Goal: Information Seeking & Learning: Learn about a topic

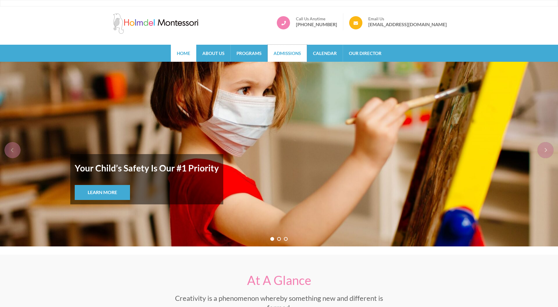
click at [288, 55] on link "Admissions" at bounding box center [287, 53] width 39 height 17
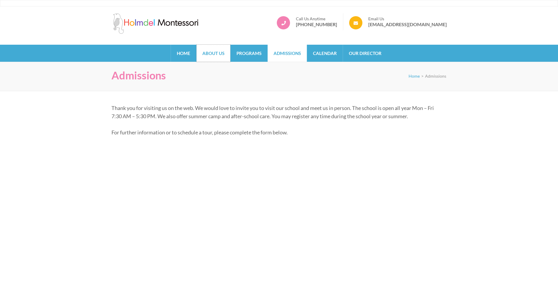
click at [221, 57] on link "About Us" at bounding box center [214, 53] width 34 height 17
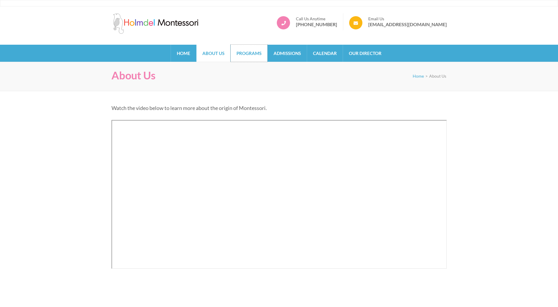
click at [252, 45] on link "Programs" at bounding box center [249, 53] width 37 height 17
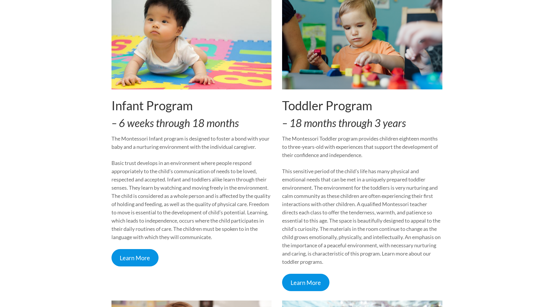
scroll to position [130, 0]
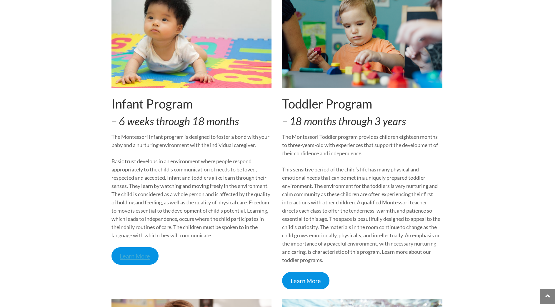
click at [125, 260] on link "Learn More" at bounding box center [135, 256] width 47 height 17
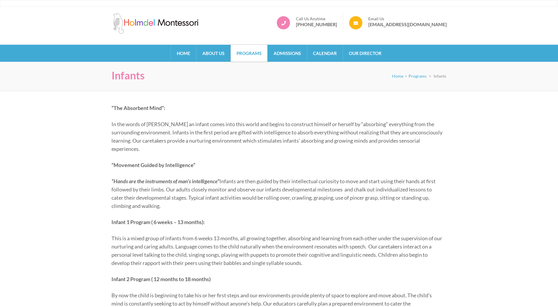
click at [233, 55] on link "Programs" at bounding box center [249, 53] width 37 height 17
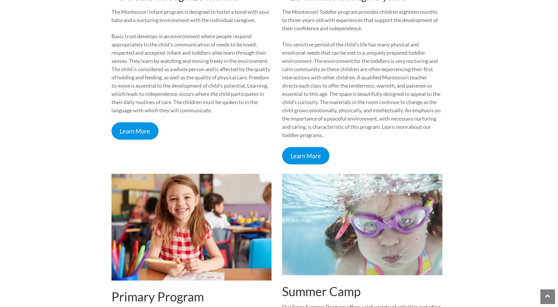
scroll to position [255, 0]
click at [313, 148] on link "Learn More" at bounding box center [305, 155] width 47 height 17
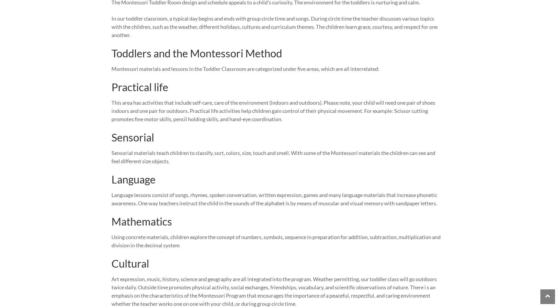
scroll to position [436, 0]
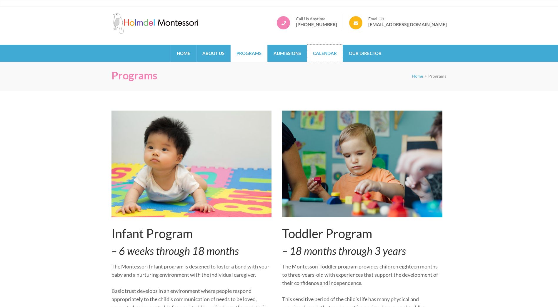
click at [333, 58] on link "Calendar" at bounding box center [325, 53] width 36 height 17
